Goal: Information Seeking & Learning: Learn about a topic

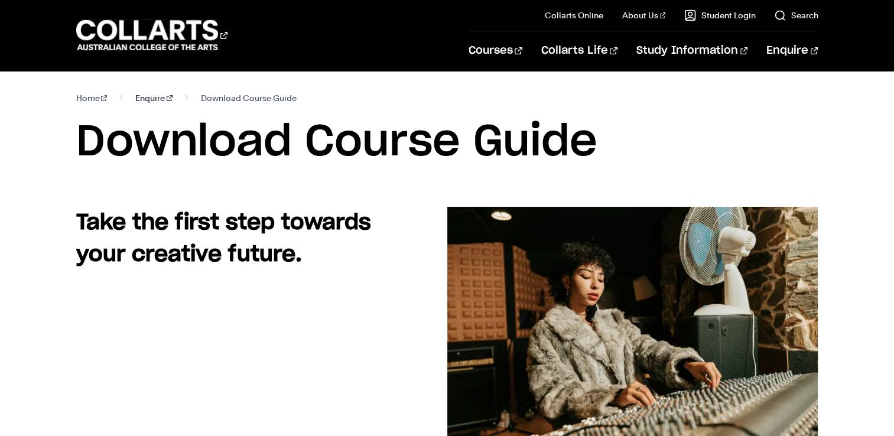
click at [144, 99] on link "Enquire" at bounding box center [153, 98] width 37 height 17
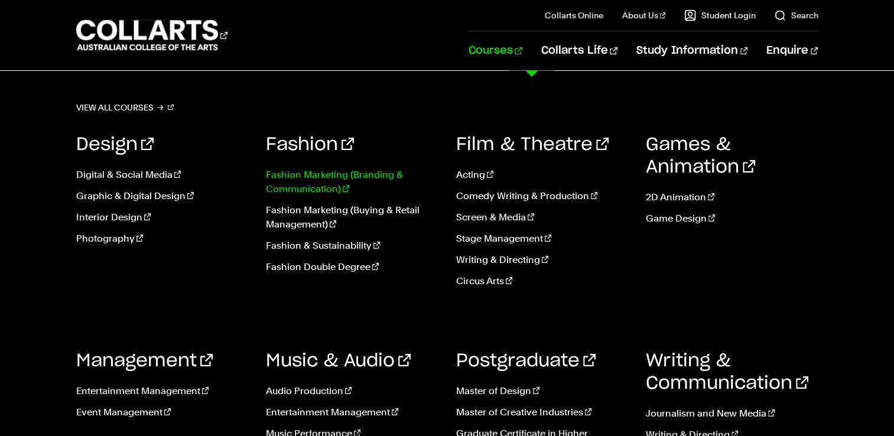
click at [330, 171] on link "Fashion Marketing (Branding & Communication)" at bounding box center [352, 182] width 172 height 28
